Goal: Transaction & Acquisition: Purchase product/service

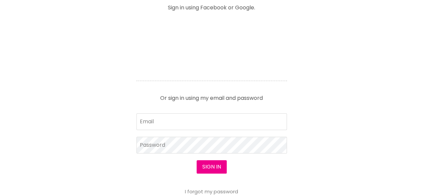
scroll to position [335, 0]
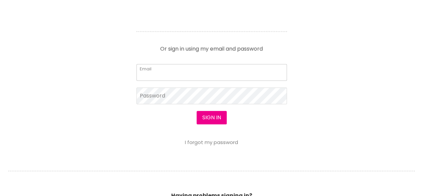
click at [147, 75] on input "Email" at bounding box center [212, 72] width 151 height 17
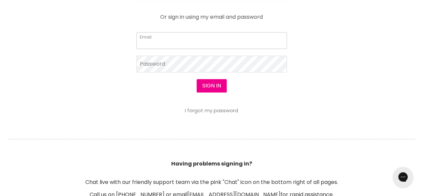
scroll to position [0, 0]
type input "sarajanedalli@gmail.com"
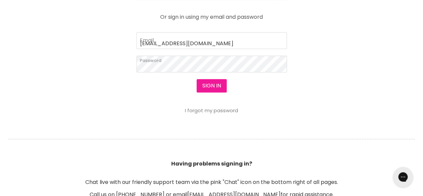
click at [218, 82] on button "Sign in" at bounding box center [212, 85] width 30 height 13
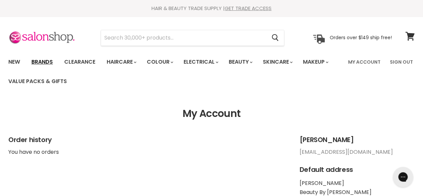
click at [38, 62] on link "Brands" at bounding box center [41, 62] width 31 height 14
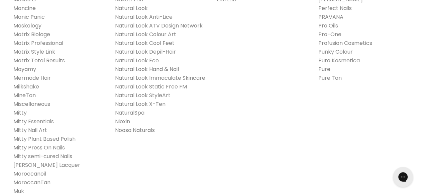
scroll to position [770, 0]
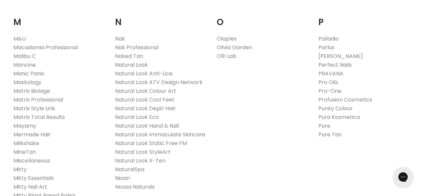
click at [130, 61] on link "Natural Look" at bounding box center [131, 65] width 33 height 8
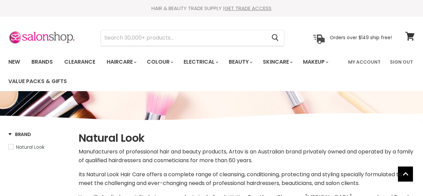
select select "manual"
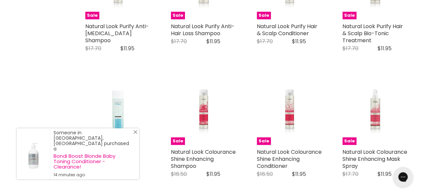
scroll to position [1003, 0]
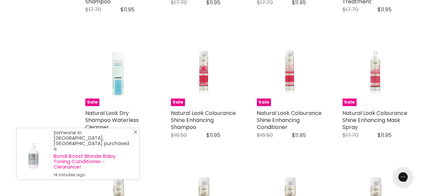
click at [136, 134] on line "Close Icon" at bounding box center [135, 131] width 3 height 3
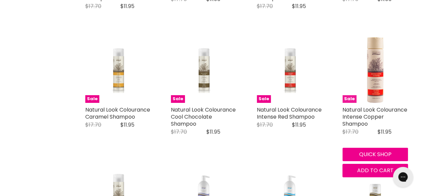
scroll to position [1238, 0]
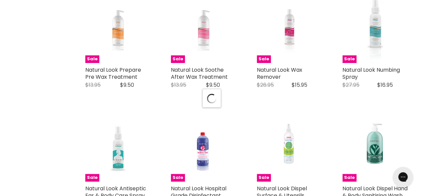
scroll to position [1639, 0]
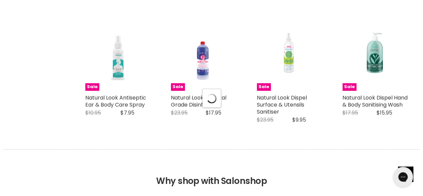
select select "manual"
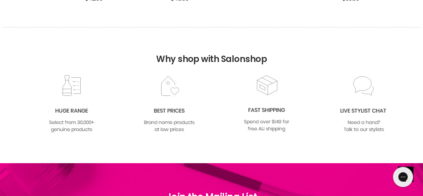
scroll to position [0, 0]
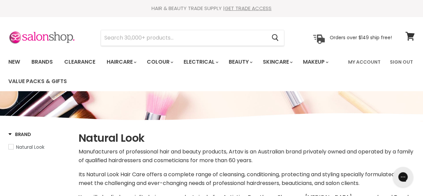
click at [10, 148] on span "Natural Look" at bounding box center [11, 146] width 5 height 5
select select "manual"
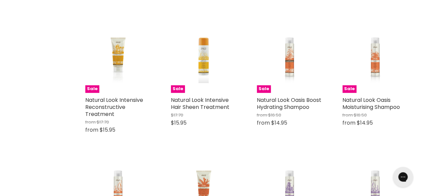
scroll to position [669, 0]
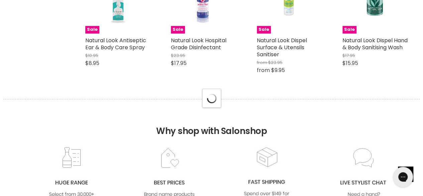
select select "manual"
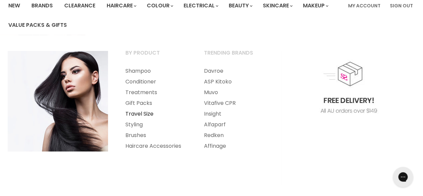
scroll to position [67, 0]
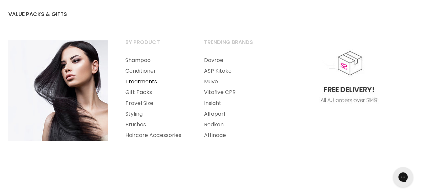
click at [141, 82] on link "Treatments" at bounding box center [155, 81] width 77 height 11
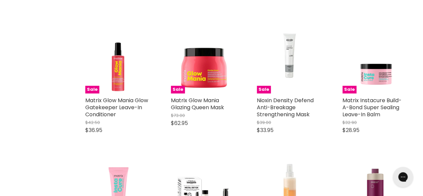
scroll to position [1104, 0]
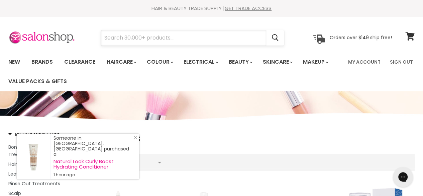
click at [188, 40] on input "Search" at bounding box center [183, 37] width 165 height 15
paste input "Exotic Pomegranate Body Wash"
type input "Exotic Pomegranate Body Wash"
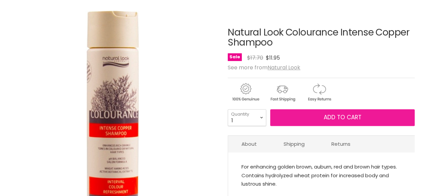
scroll to position [100, 0]
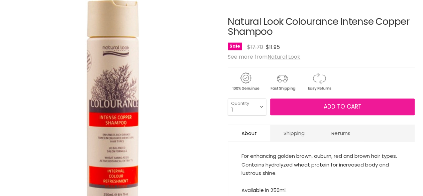
click at [365, 109] on button "Add to cart" at bounding box center [342, 106] width 145 height 17
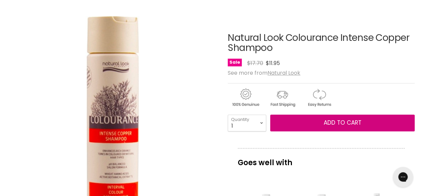
scroll to position [33, 0]
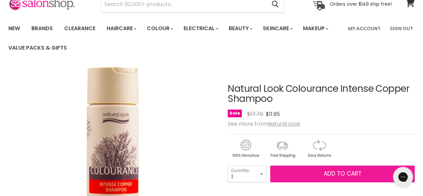
click at [351, 168] on button "Add to cart" at bounding box center [342, 173] width 145 height 17
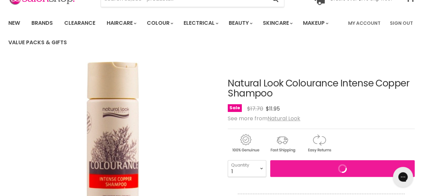
scroll to position [134, 0]
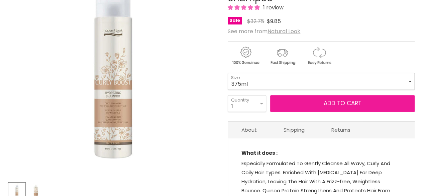
scroll to position [134, 0]
click at [344, 102] on span "Add to cart" at bounding box center [343, 103] width 38 height 8
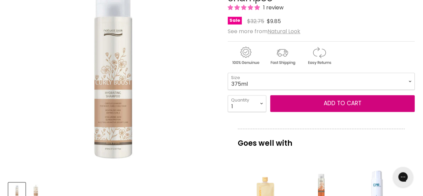
scroll to position [67, 0]
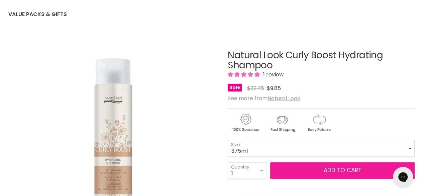
click at [343, 169] on span "Add to cart" at bounding box center [343, 170] width 38 height 8
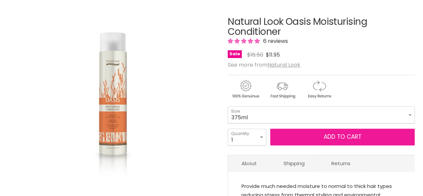
scroll to position [100, 0]
click at [329, 131] on button "Add to cart" at bounding box center [342, 137] width 145 height 17
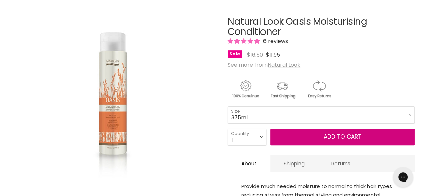
scroll to position [0, 0]
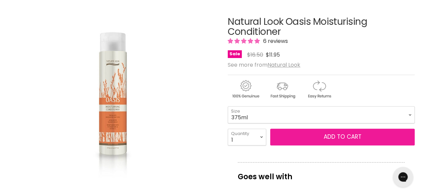
click at [330, 133] on span "Add to cart" at bounding box center [343, 137] width 38 height 8
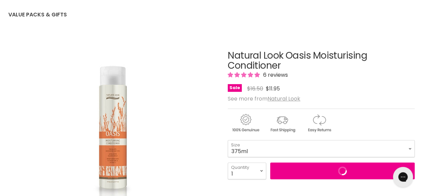
scroll to position [33, 0]
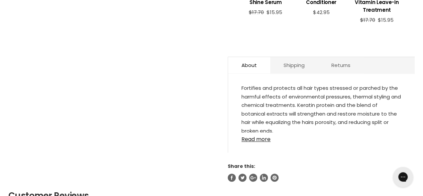
scroll to position [402, 0]
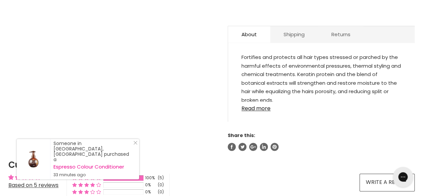
drag, startPoint x: 135, startPoint y: 148, endPoint x: 139, endPoint y: 150, distance: 5.1
click at [135, 145] on icon "Close Icon" at bounding box center [136, 143] width 4 height 4
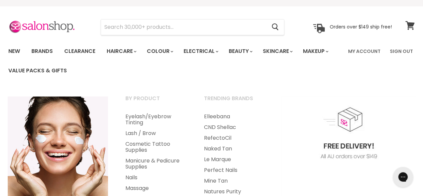
scroll to position [0, 0]
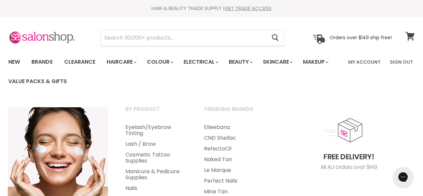
click at [413, 32] on span at bounding box center [414, 31] width 7 height 7
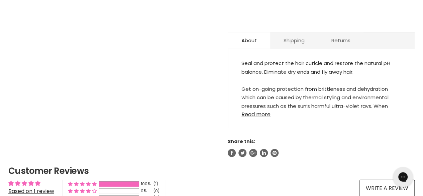
scroll to position [368, 0]
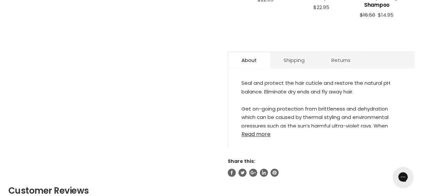
click at [262, 127] on link "Read more" at bounding box center [322, 132] width 160 height 10
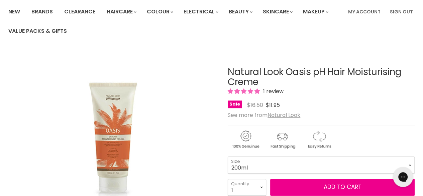
scroll to position [100, 0]
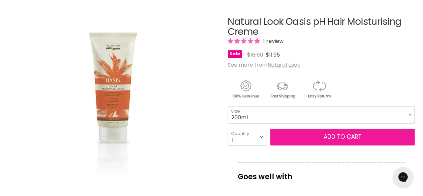
click at [358, 133] on span "Add to cart" at bounding box center [343, 137] width 38 height 8
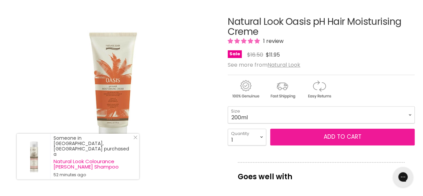
click at [345, 133] on span "Add to cart" at bounding box center [343, 137] width 38 height 8
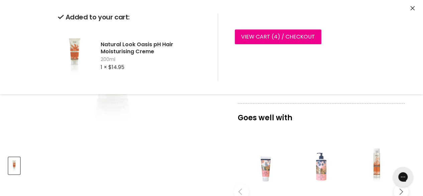
scroll to position [201, 0]
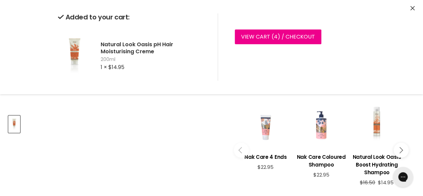
click at [414, 10] on icon "Close" at bounding box center [413, 8] width 4 height 4
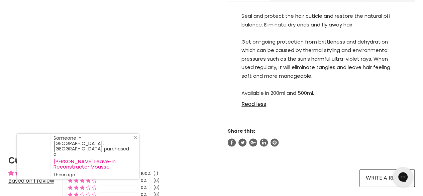
scroll to position [469, 0]
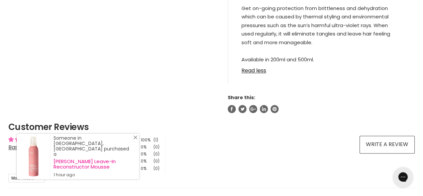
click at [136, 139] on icon "Close Icon" at bounding box center [136, 137] width 4 height 4
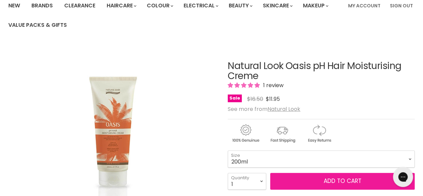
scroll to position [100, 0]
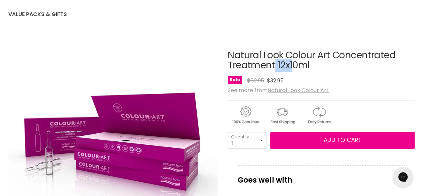
click at [310, 51] on h1 "Natural Look Colour Art Concentrated Treatment 12x10ml" at bounding box center [321, 60] width 187 height 21
drag, startPoint x: 230, startPoint y: 52, endPoint x: 330, endPoint y: 49, distance: 99.5
click at [330, 50] on h1 "Natural Look Colour Art Concentrated Treatment 12x10ml" at bounding box center [321, 60] width 187 height 21
copy h1 "Natural Look Colour Art"
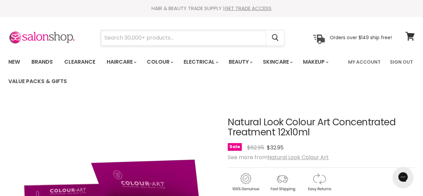
click at [241, 40] on input "Search" at bounding box center [183, 37] width 165 height 15
paste input "Natural Look Colour Art"
type input "Natural Look Colour Art"
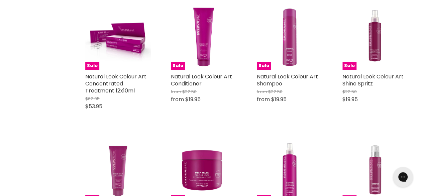
scroll to position [268, 0]
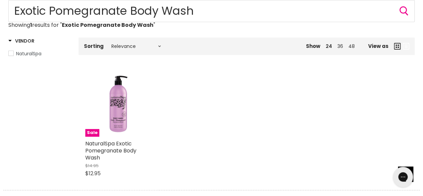
type input "Exotic Pomegranate Body Wash"
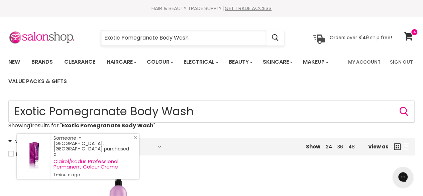
click at [242, 35] on input "Exotic Pomegranate Body Wash" at bounding box center [183, 37] width 165 height 15
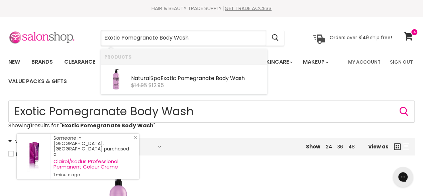
drag, startPoint x: 242, startPoint y: 35, endPoint x: 39, endPoint y: 37, distance: 202.8
click at [39, 37] on div "Exotic Pomegranate Body Wash Cancel Orders over $149 ship free!" at bounding box center [200, 37] width 384 height 15
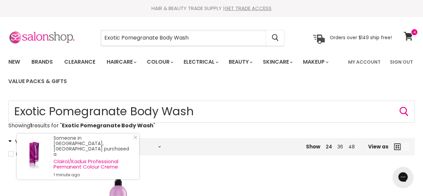
paste input "Hair & Scalp Bio-Tonic"
type input "Hair & Scalp Bio-Tonic"
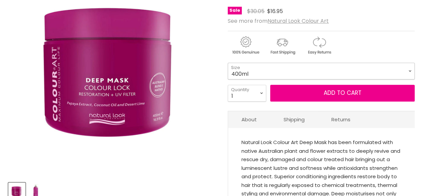
click at [265, 66] on select "400ml 1 Litre" at bounding box center [321, 71] width 187 height 17
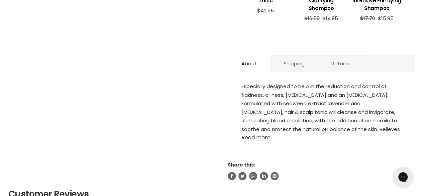
scroll to position [167, 0]
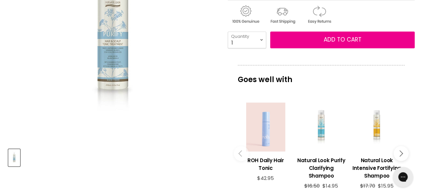
click at [340, 29] on div "Natural Look Purify Hair & Scalp Bio-Tonic Treatment No reviews Sale Original P…" at bounding box center [321, 140] width 187 height 414
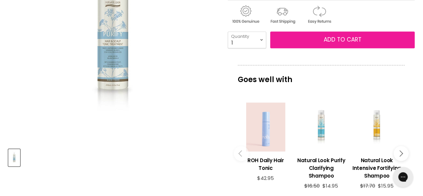
click at [345, 42] on span "Add to cart" at bounding box center [343, 39] width 38 height 8
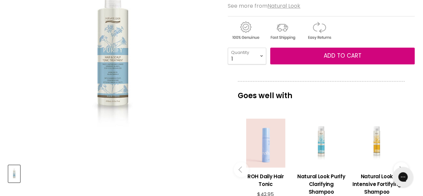
scroll to position [33, 0]
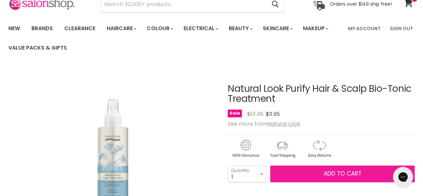
click at [339, 176] on span "Add to cart" at bounding box center [343, 173] width 38 height 8
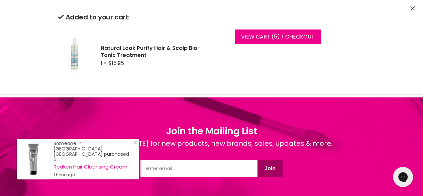
scroll to position [899, 0]
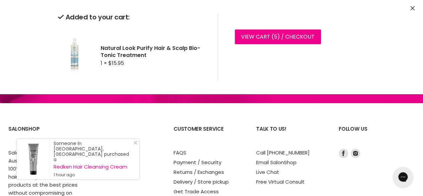
click at [414, 7] on icon "Close" at bounding box center [413, 8] width 4 height 4
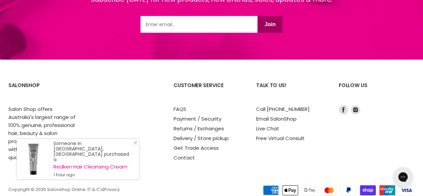
scroll to position [122, 0]
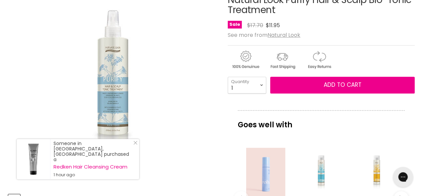
click at [140, 150] on img "Natural Look Purify Hair & Scalp Bio-Tonic Treatment image. Click or Scroll to …" at bounding box center [113, 83] width 140 height 210
click at [137, 145] on icon "Close Icon" at bounding box center [136, 143] width 4 height 4
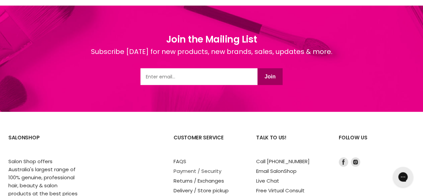
scroll to position [959, 0]
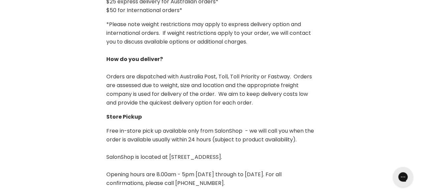
scroll to position [167, 0]
